Goal: Task Accomplishment & Management: Manage account settings

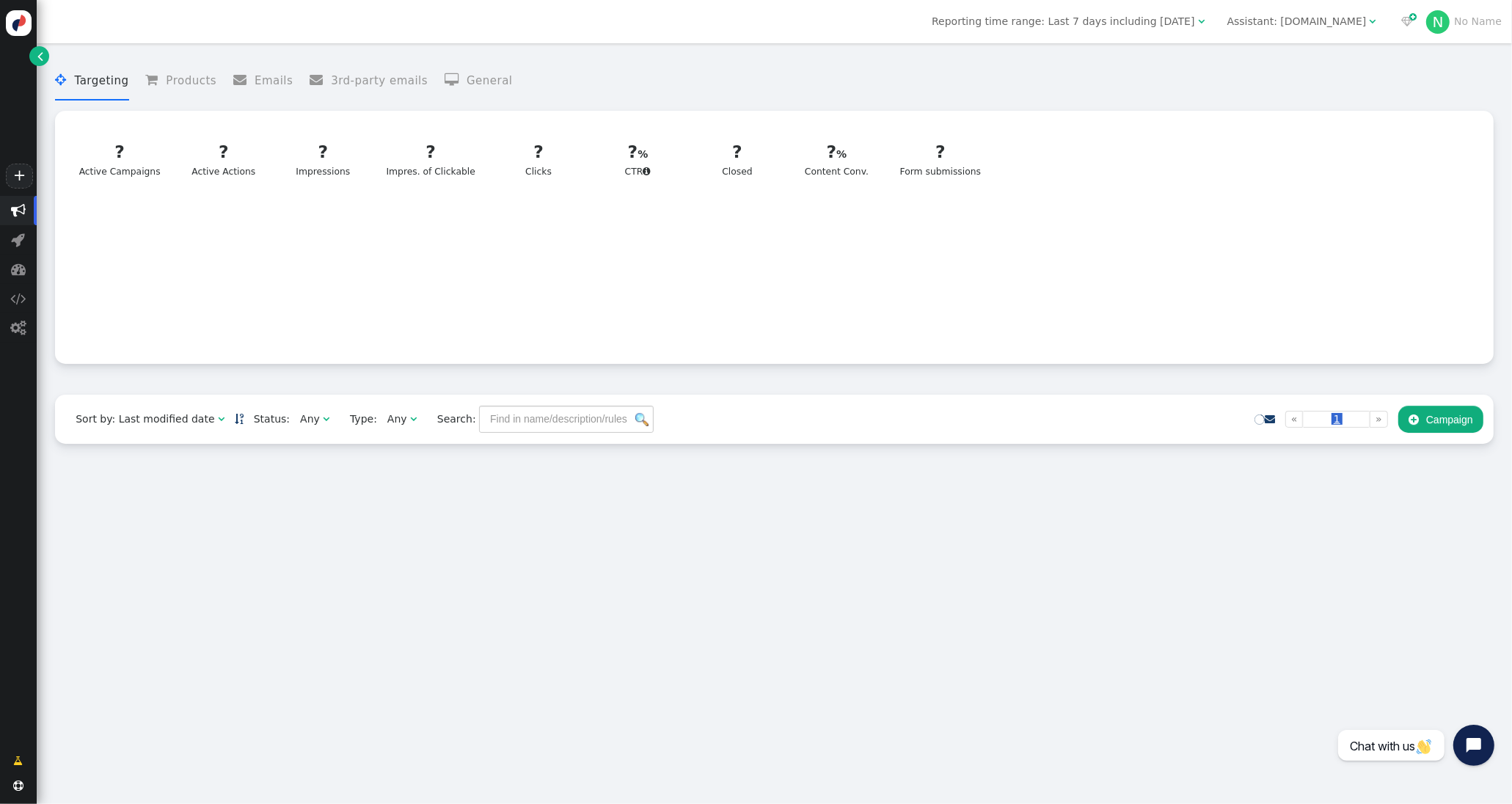
click at [1322, 23] on div "Assistant: [DOMAIN_NAME]" at bounding box center [1296, 22] width 139 height 15
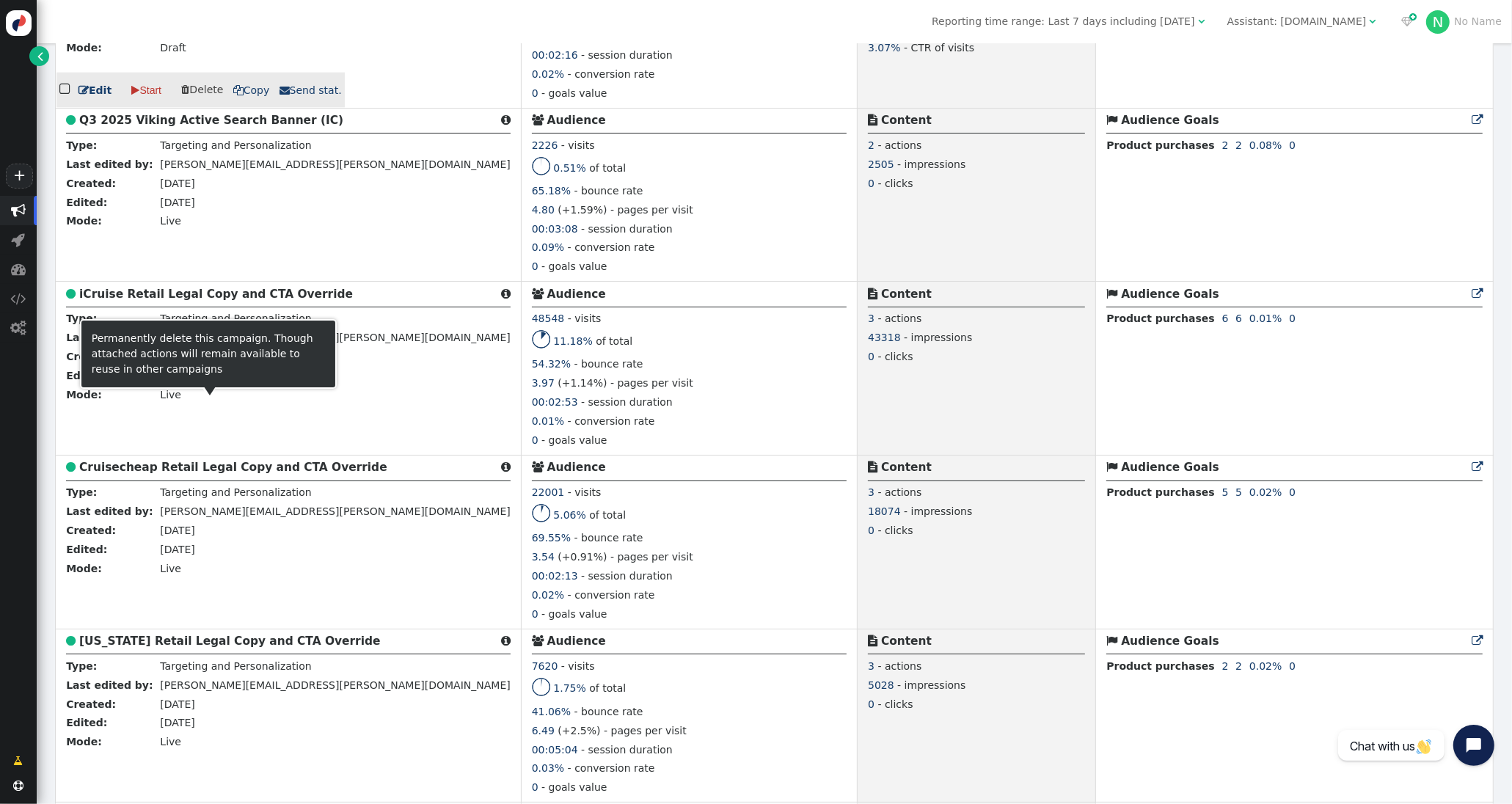
scroll to position [2284, 0]
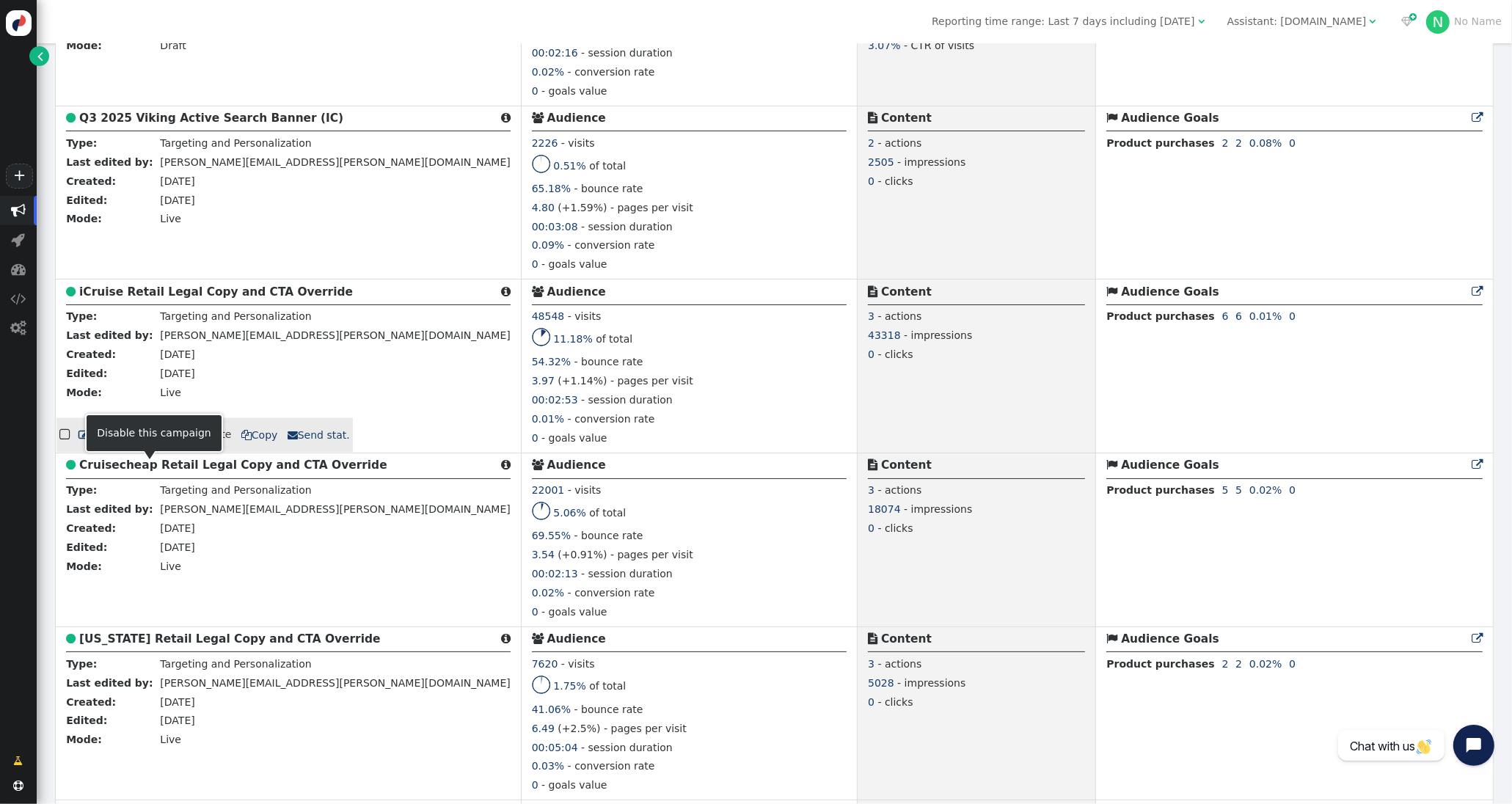
click at [149, 448] on link " Pause" at bounding box center [150, 434] width 59 height 26
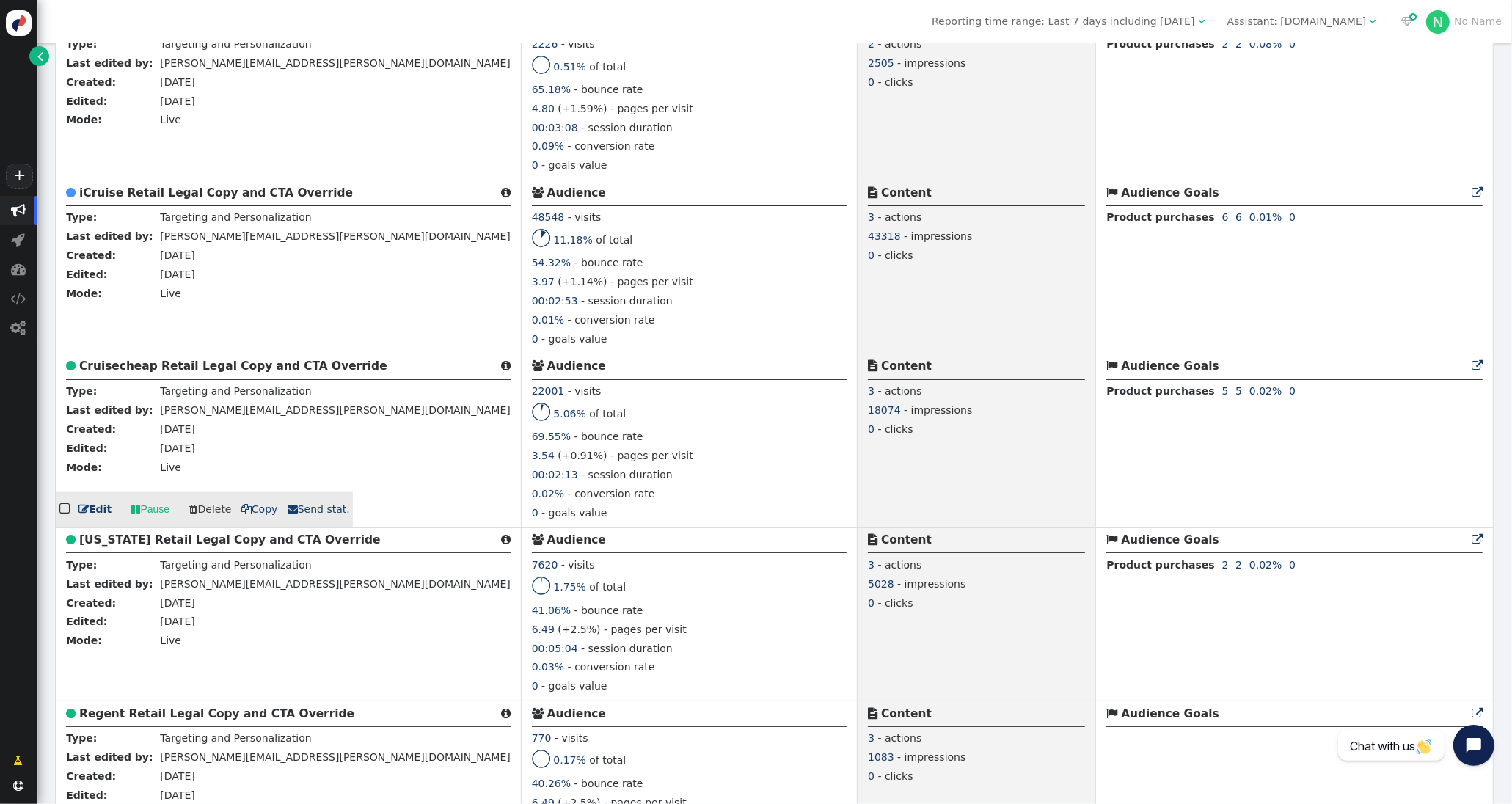
scroll to position [2438, 0]
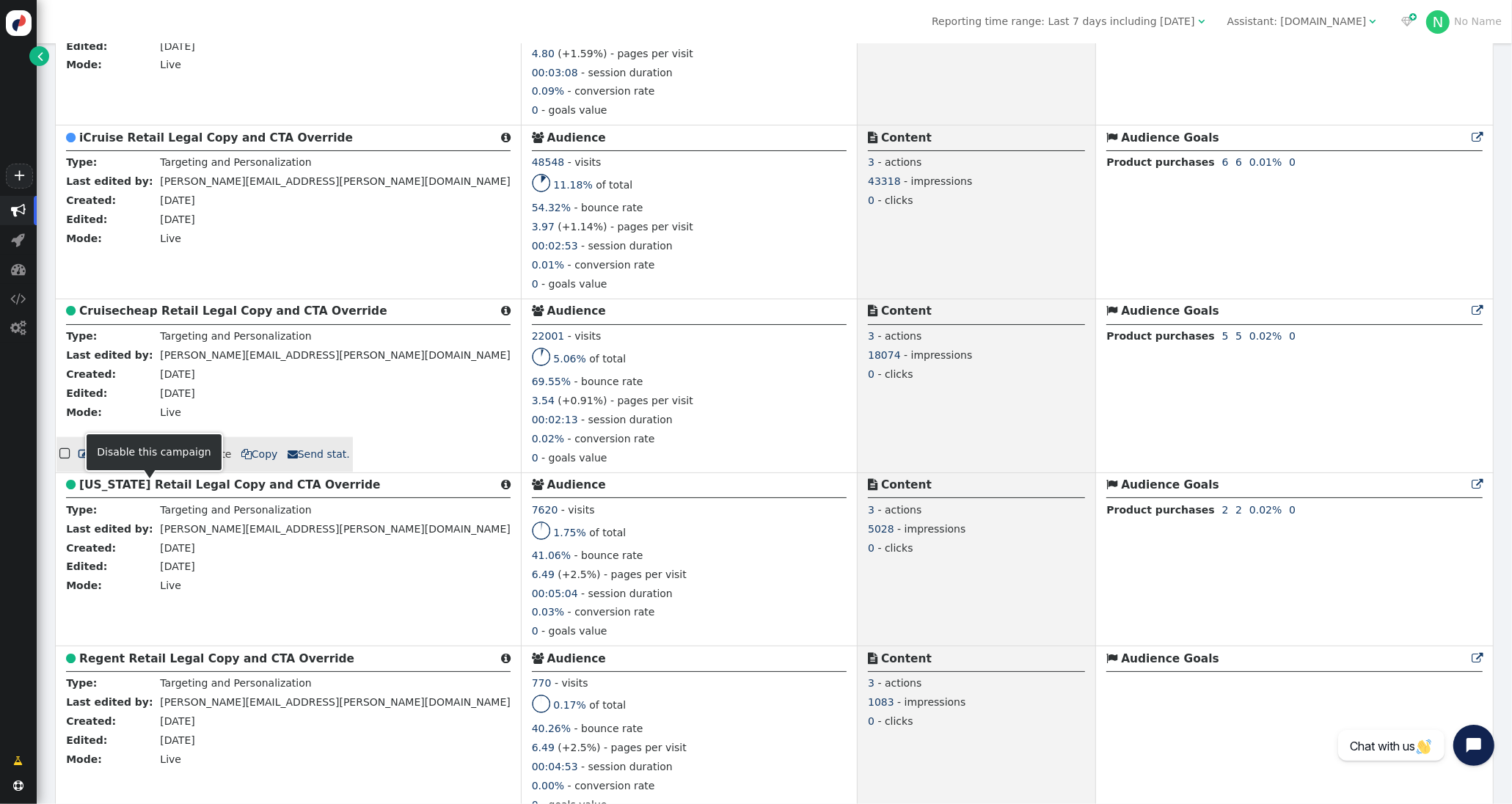
click at [134, 462] on span "" at bounding box center [136, 454] width 9 height 15
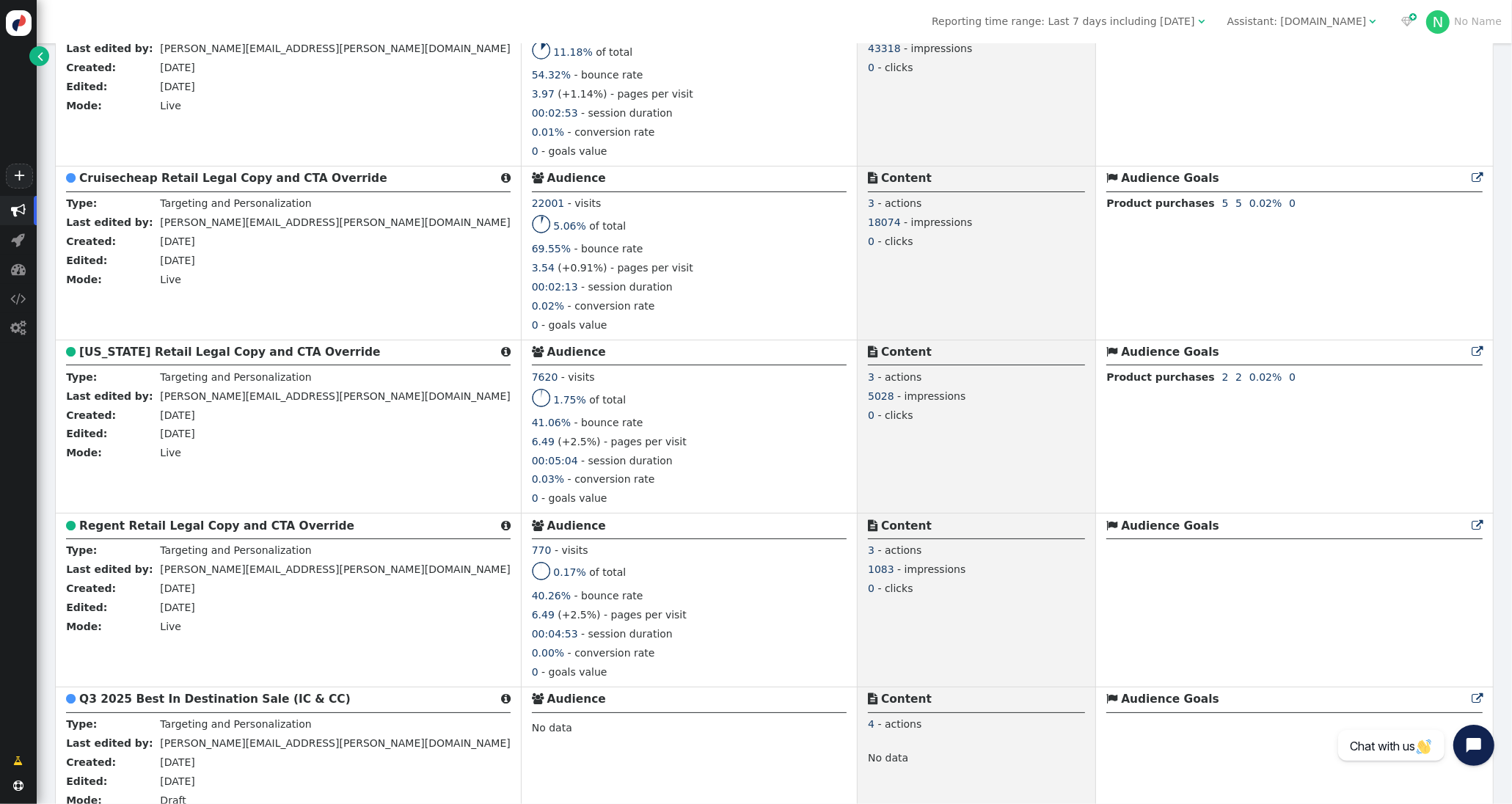
scroll to position [2573, 0]
click at [150, 506] on link " Pause" at bounding box center [150, 493] width 59 height 26
click at [139, 682] on link " Pause" at bounding box center [150, 668] width 59 height 26
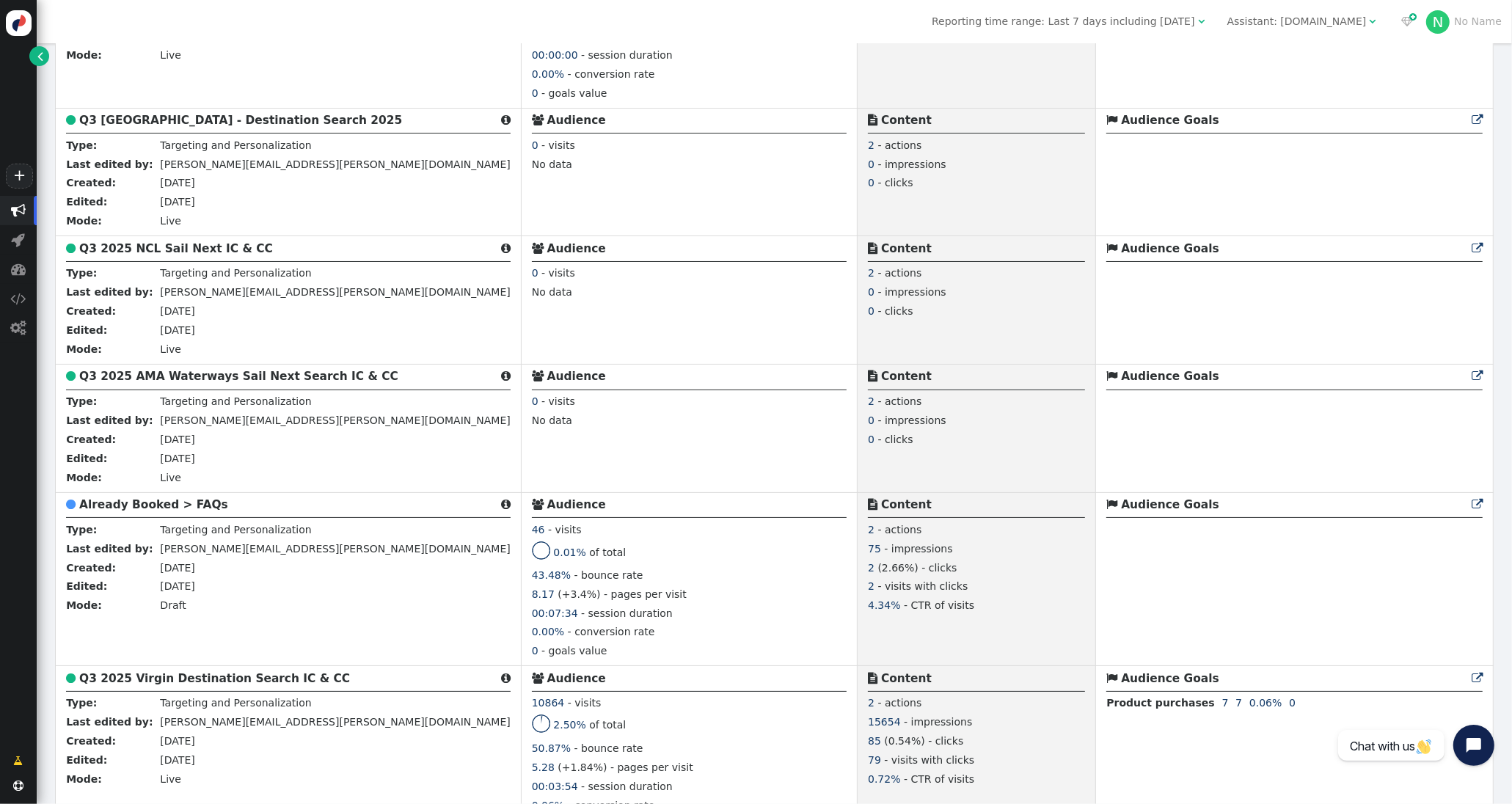
scroll to position [0, 0]
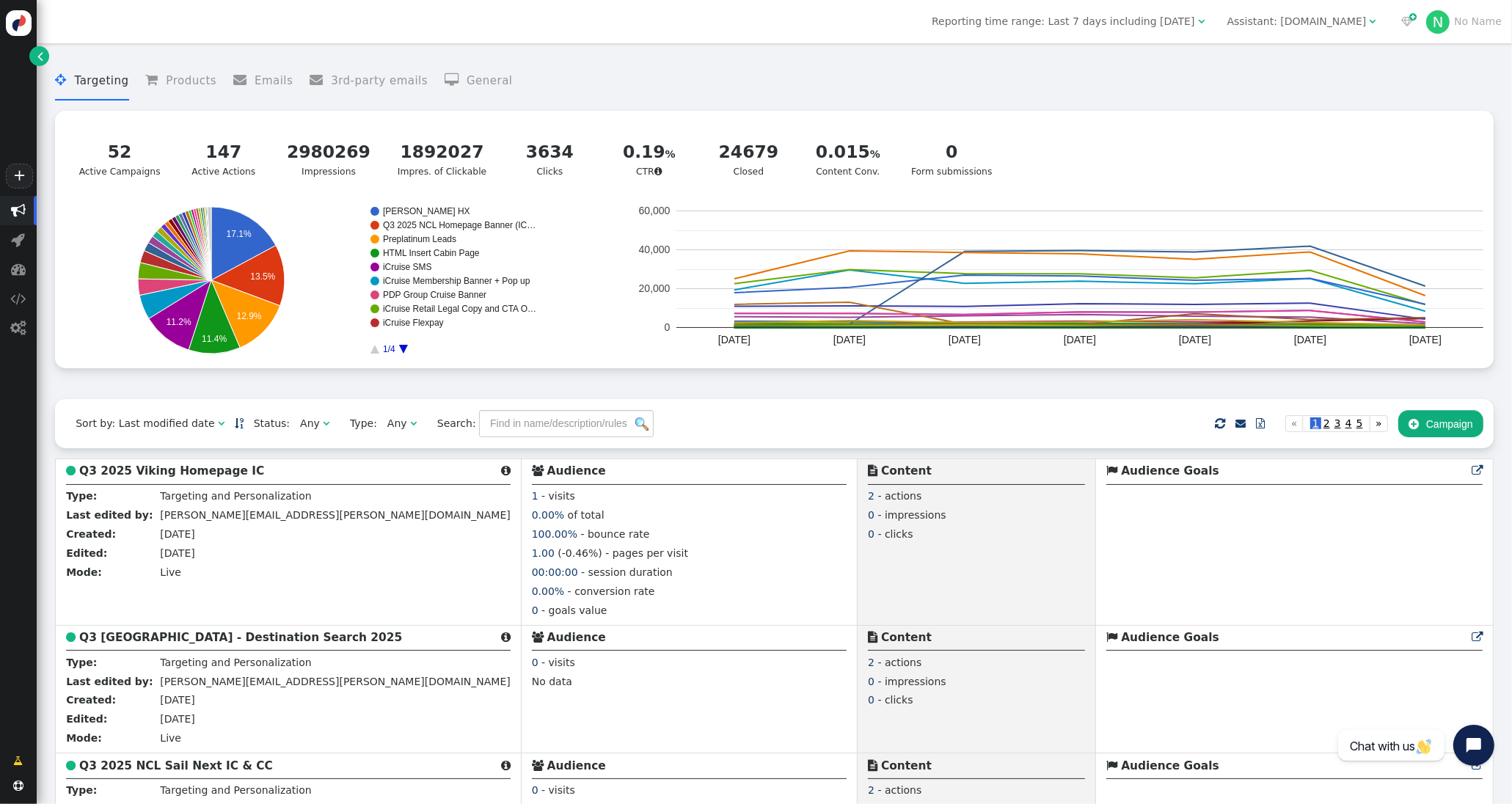
click at [1323, 24] on div "Assistant: [DOMAIN_NAME]" at bounding box center [1296, 22] width 139 height 15
